Goal: Information Seeking & Learning: Learn about a topic

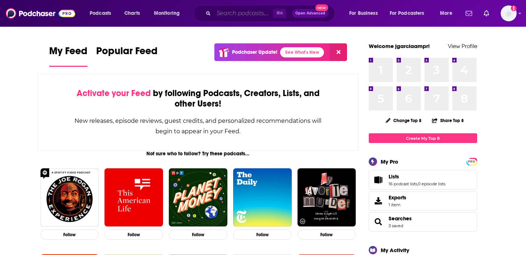
click at [253, 13] on input "Search podcasts, credits, & more..." at bounding box center [243, 14] width 59 height 12
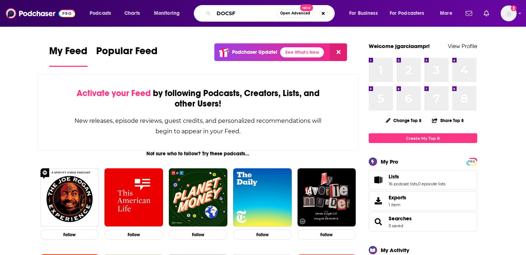
type input "DOCSF"
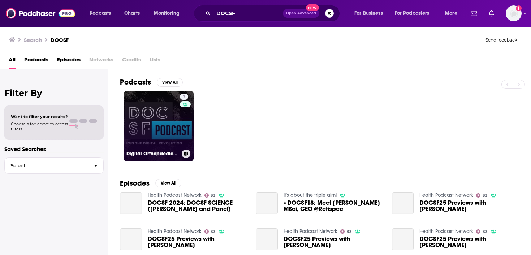
click at [144, 106] on link "7 Digital Orthopaedics Conference (DOCSF)" at bounding box center [159, 126] width 70 height 70
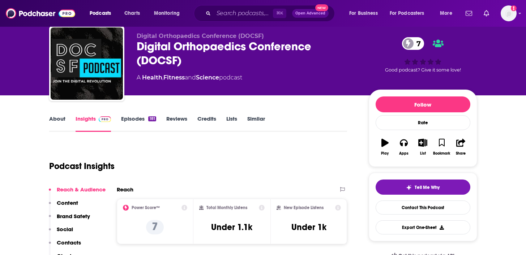
scroll to position [98, 0]
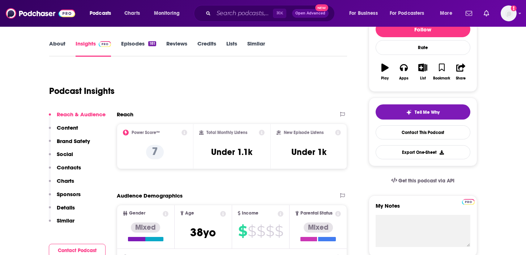
click at [53, 44] on link "About" at bounding box center [57, 48] width 16 height 17
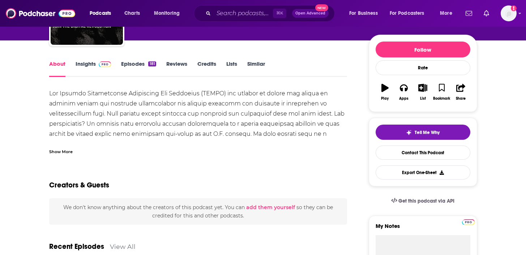
scroll to position [80, 0]
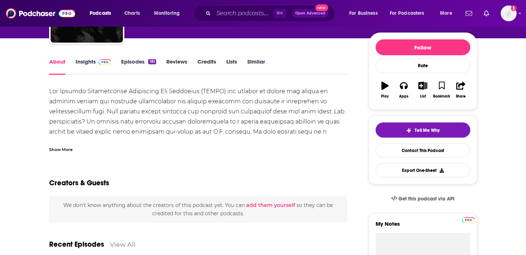
click at [60, 152] on div "Show More" at bounding box center [60, 149] width 23 height 7
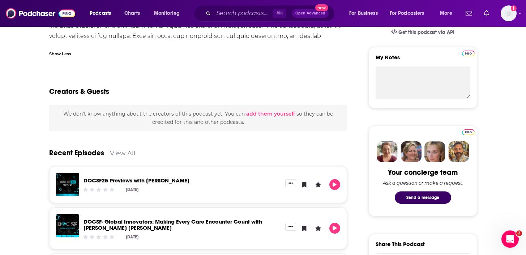
scroll to position [0, 0]
